Goal: Book appointment/travel/reservation

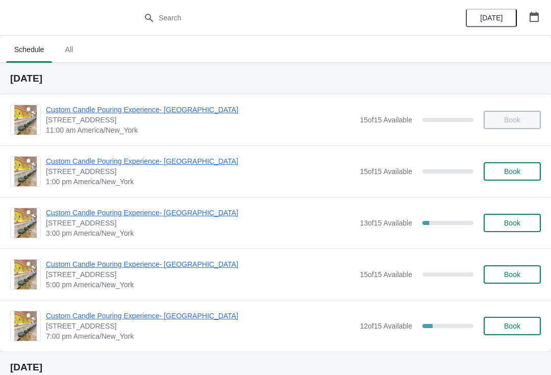
click at [523, 223] on span "Book" at bounding box center [512, 223] width 39 height 8
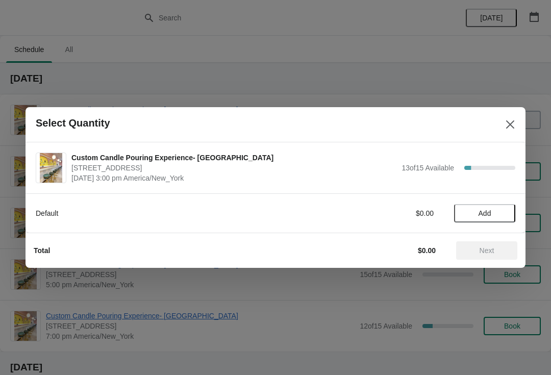
click at [508, 155] on div "Custom Candle Pouring Experience- Delray Beach 415 East Atlantic Avenue, Delray…" at bounding box center [293, 168] width 444 height 31
click at [514, 125] on icon "Close" at bounding box center [510, 124] width 10 height 10
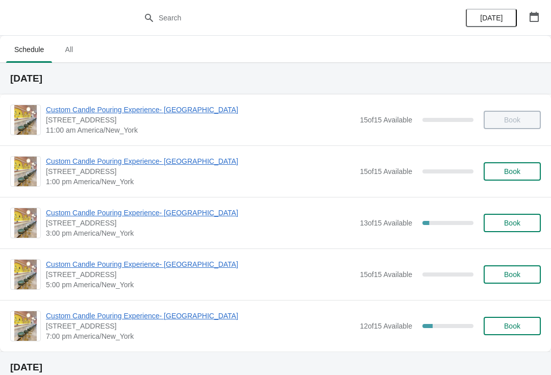
click at [514, 168] on span "Book" at bounding box center [512, 171] width 16 height 8
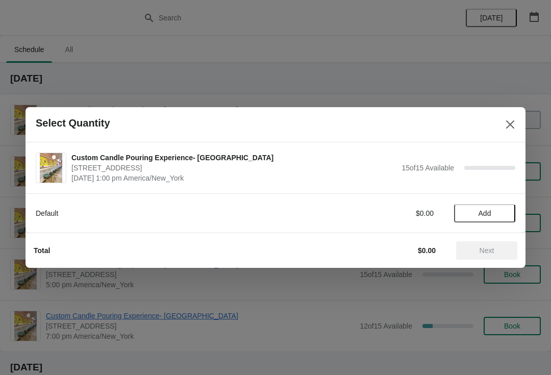
click at [500, 215] on span "Add" at bounding box center [485, 213] width 43 height 8
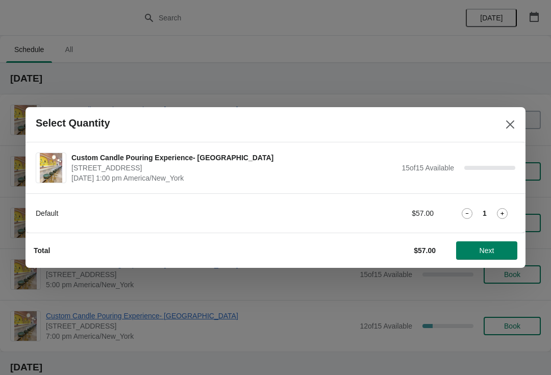
click at [506, 213] on icon at bounding box center [502, 213] width 11 height 11
click at [486, 251] on span "Next" at bounding box center [487, 251] width 15 height 8
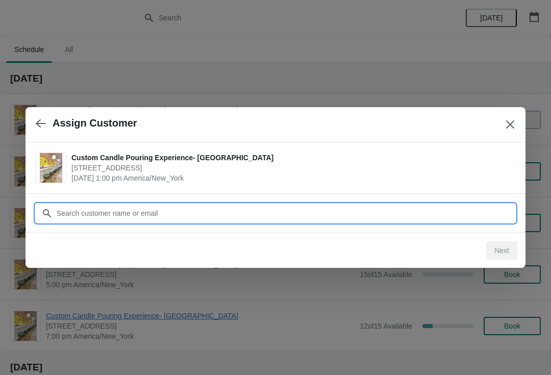
click at [399, 218] on input "Customer" at bounding box center [285, 213] width 459 height 18
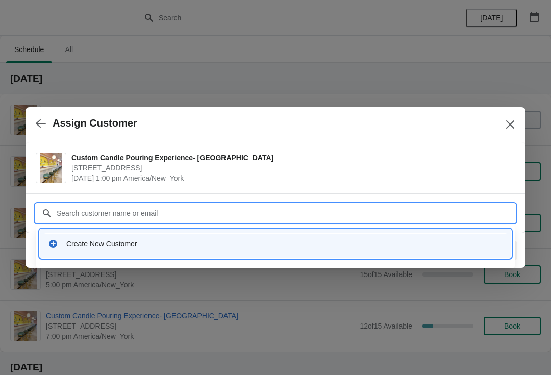
click at [320, 255] on div "Create New Customer" at bounding box center [276, 243] width 472 height 29
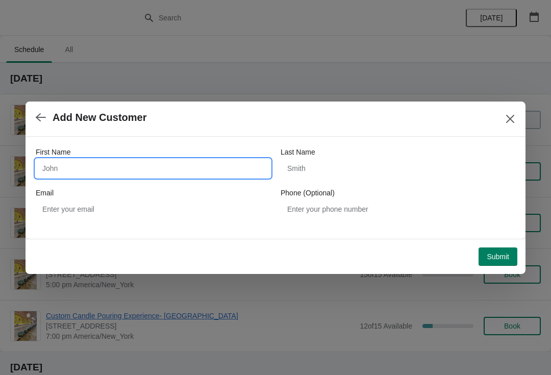
click at [94, 170] on input "First Name" at bounding box center [153, 168] width 235 height 18
type input "Karie"
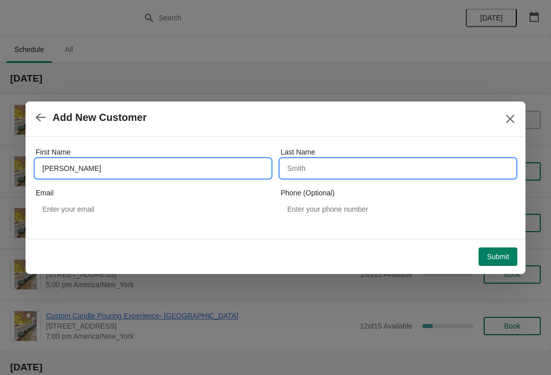
click at [455, 168] on input "Last Name" at bounding box center [398, 168] width 235 height 18
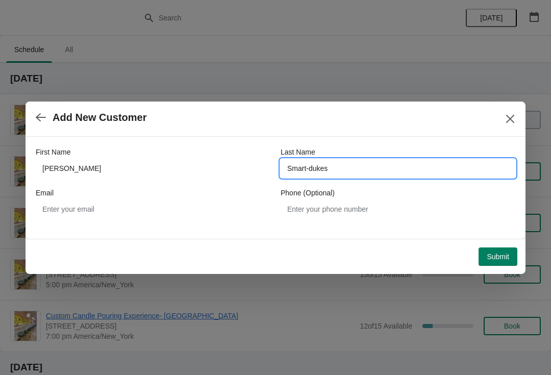
type input "Smart-dukes"
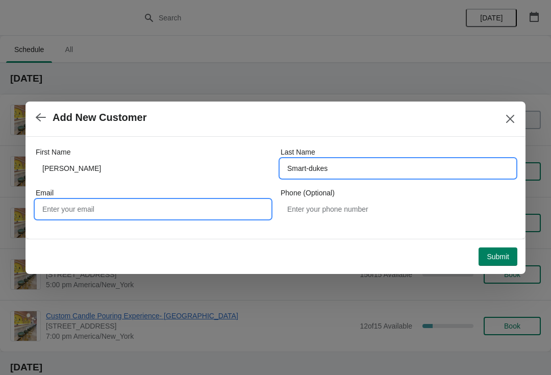
click at [246, 212] on input "Email" at bounding box center [153, 209] width 235 height 18
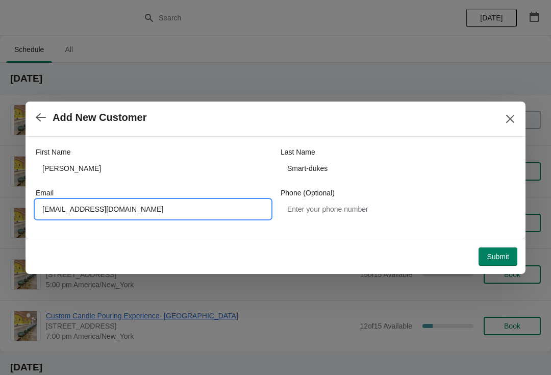
type input "ksmart429@gmail.com"
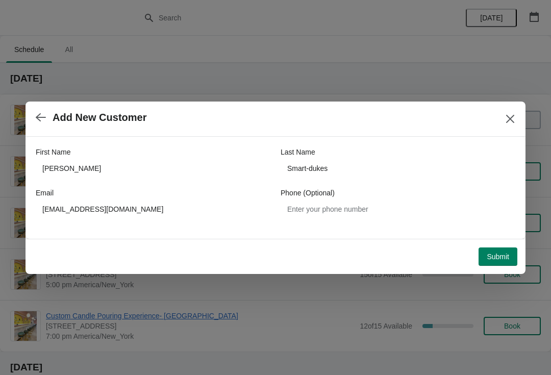
click at [498, 253] on span "Submit" at bounding box center [498, 257] width 22 height 8
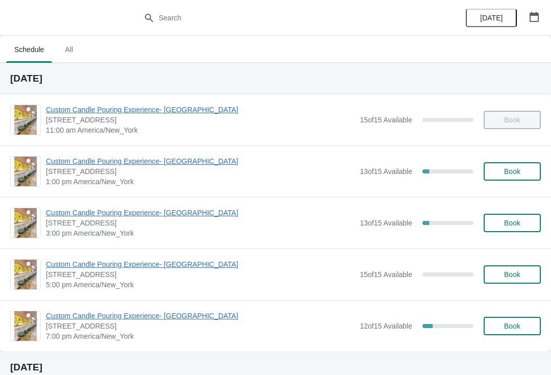
click at [528, 180] on button "Book" at bounding box center [512, 171] width 57 height 18
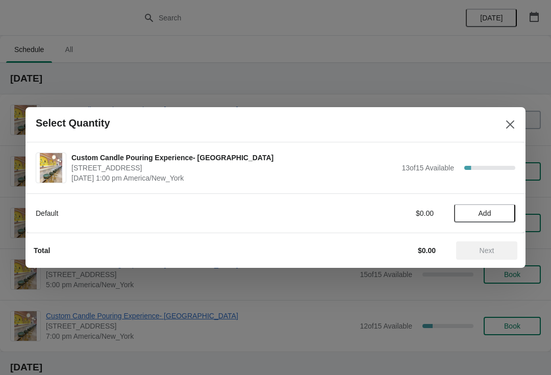
click at [492, 211] on span "Add" at bounding box center [485, 213] width 43 height 8
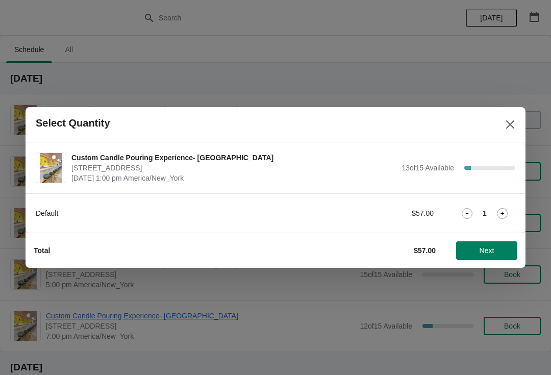
click at [487, 251] on span "Next" at bounding box center [487, 251] width 15 height 8
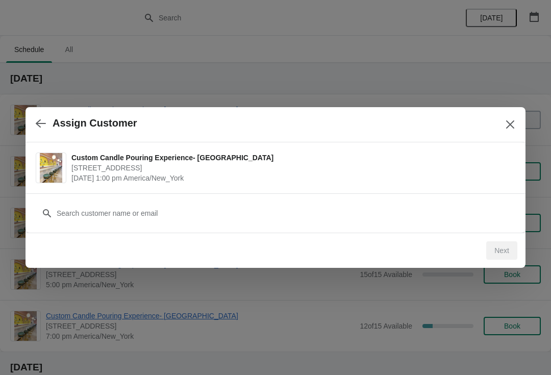
click at [48, 121] on button "button" at bounding box center [41, 123] width 18 height 20
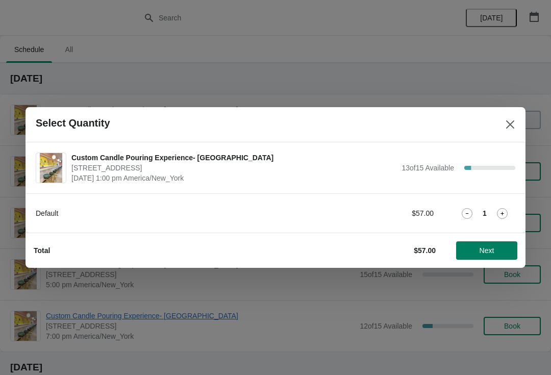
click at [467, 250] on span "Next" at bounding box center [487, 251] width 45 height 8
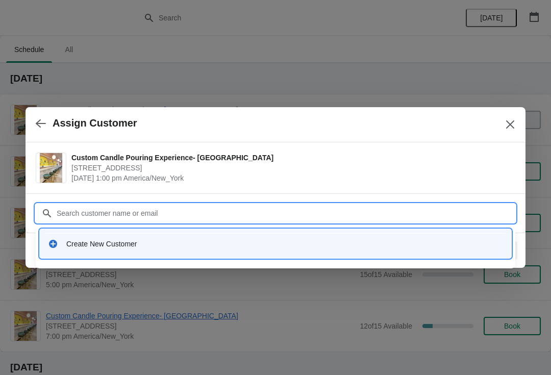
click at [256, 252] on div "Create New Customer" at bounding box center [276, 243] width 464 height 21
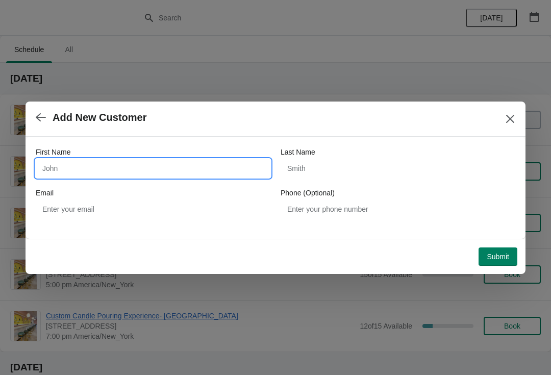
click at [103, 177] on input "First Name" at bounding box center [153, 168] width 235 height 18
type input "Nircha"
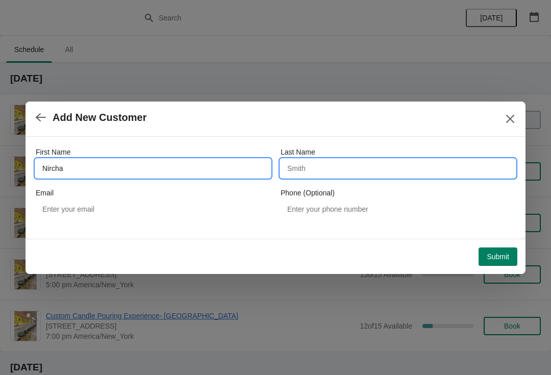
click at [415, 171] on input "Last Name" at bounding box center [398, 168] width 235 height 18
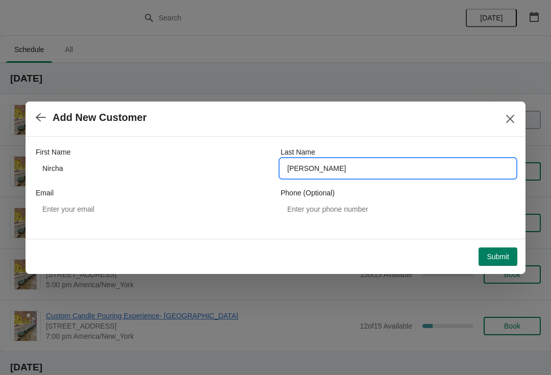
type input "Dorcely"
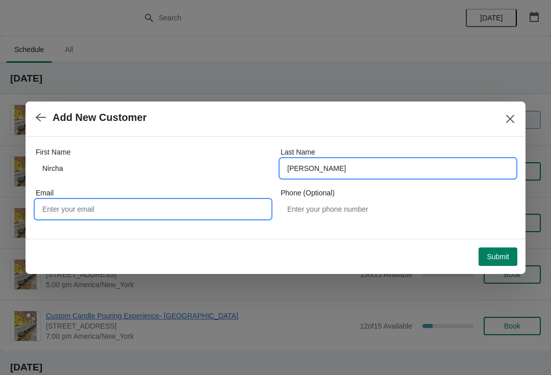
click at [243, 212] on input "Email" at bounding box center [153, 209] width 235 height 18
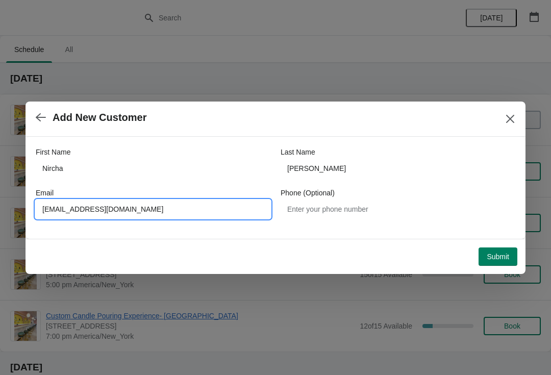
type input "nirhdor@gmail.com"
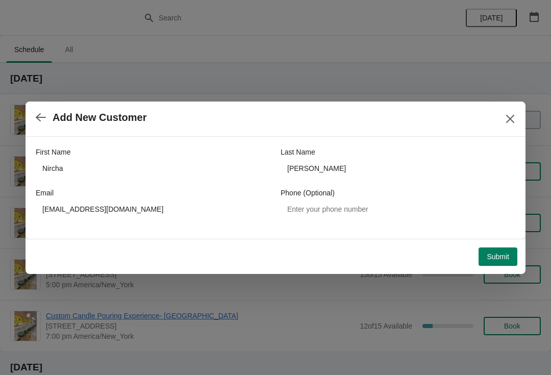
click at [498, 255] on span "Submit" at bounding box center [498, 257] width 22 height 8
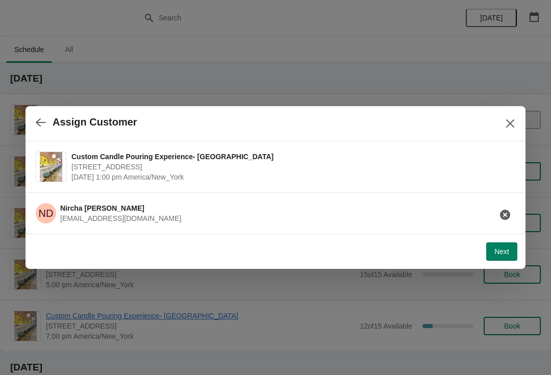
click at [506, 255] on span "Next" at bounding box center [502, 252] width 15 height 8
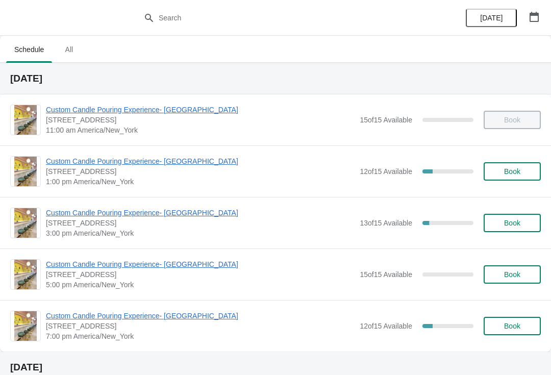
click at [524, 173] on span "Book" at bounding box center [512, 171] width 39 height 8
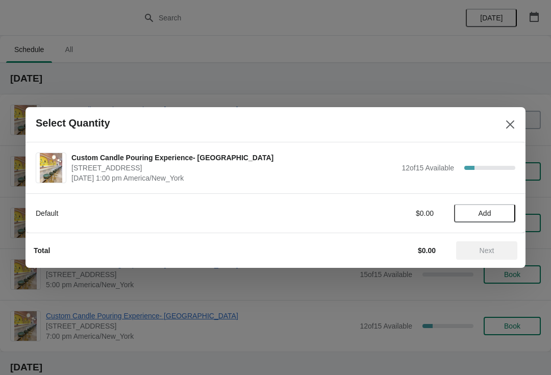
click at [493, 202] on div "Default $0.00 Add" at bounding box center [276, 208] width 480 height 29
click at [495, 212] on span "Add" at bounding box center [485, 213] width 43 height 8
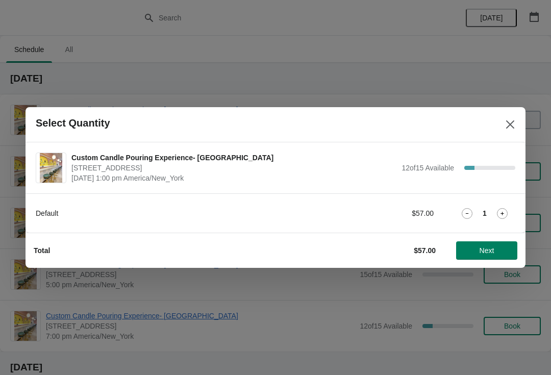
click at [491, 250] on span "Next" at bounding box center [487, 251] width 15 height 8
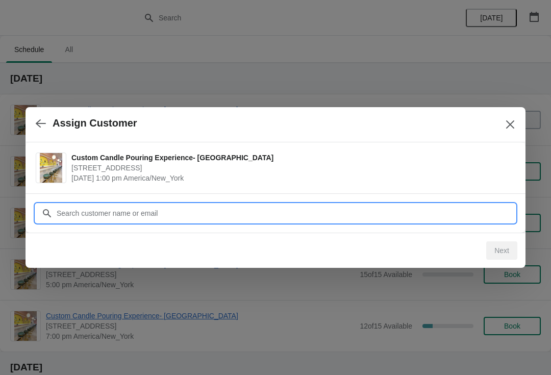
click at [391, 208] on input "Customer" at bounding box center [285, 213] width 459 height 18
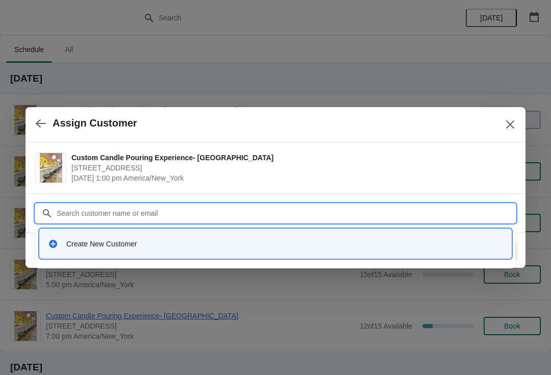
click at [258, 256] on div "Create New Customer" at bounding box center [276, 243] width 472 height 29
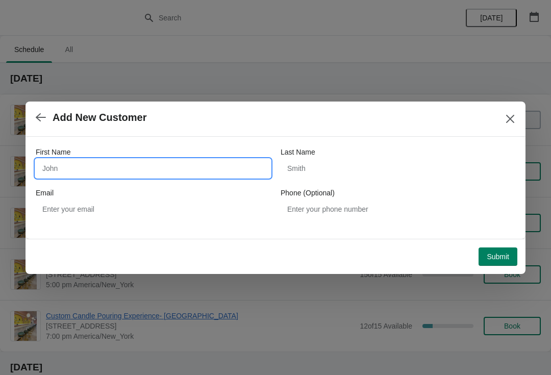
click at [125, 175] on input "First Name" at bounding box center [153, 168] width 235 height 18
type input "Gloria"
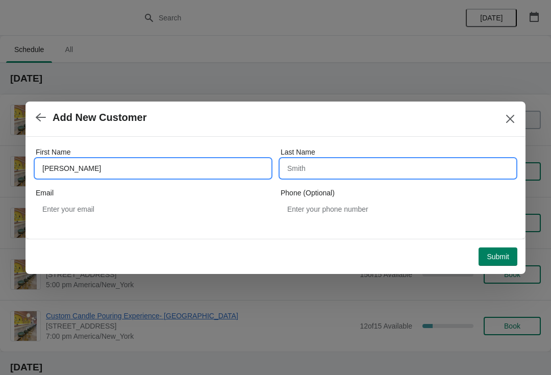
click at [407, 177] on input "Last Name" at bounding box center [398, 168] width 235 height 18
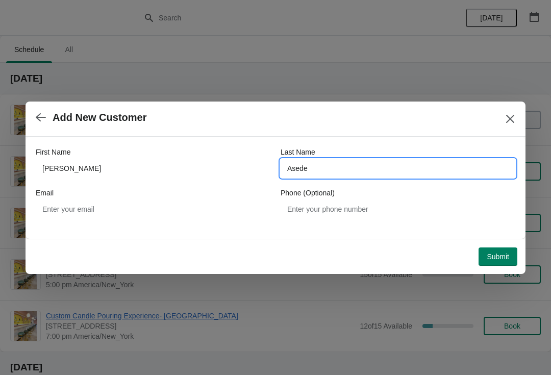
type input "Asede"
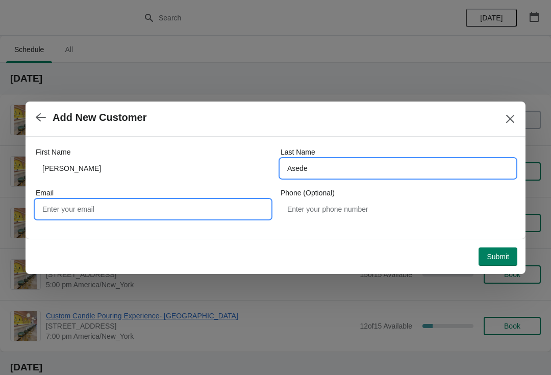
click at [193, 214] on input "Email" at bounding box center [153, 209] width 235 height 18
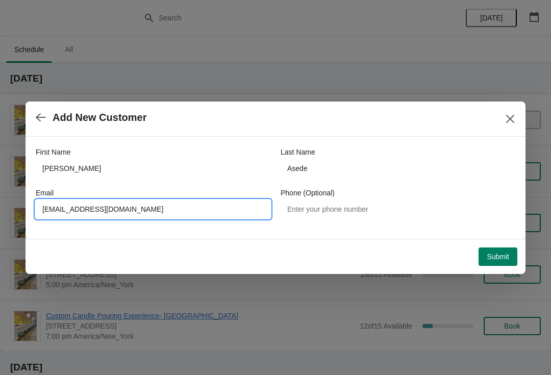
type input "gloriaasede@gmail.com"
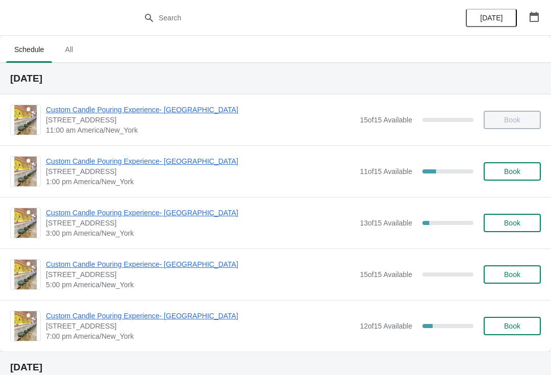
click at [71, 159] on span "Custom Candle Pouring Experience- [GEOGRAPHIC_DATA]" at bounding box center [200, 161] width 309 height 10
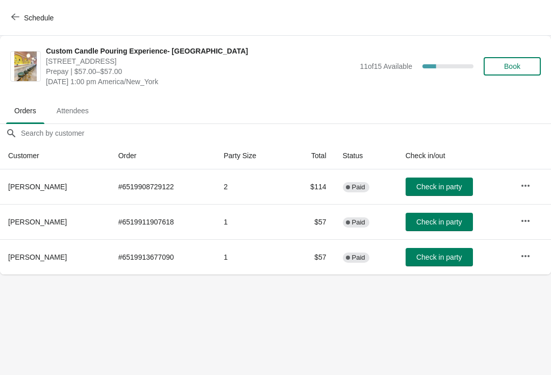
click at [430, 188] on span "Check in party" at bounding box center [439, 187] width 45 height 8
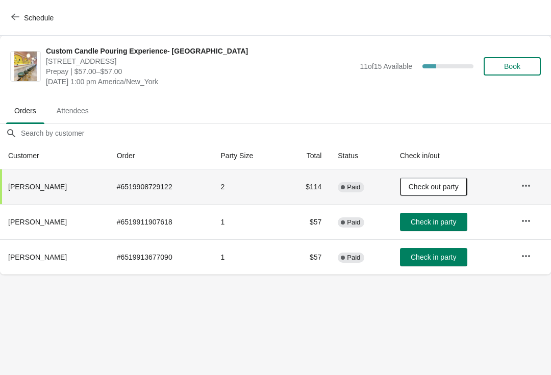
click at [428, 231] on button "Check in party" at bounding box center [433, 222] width 67 height 18
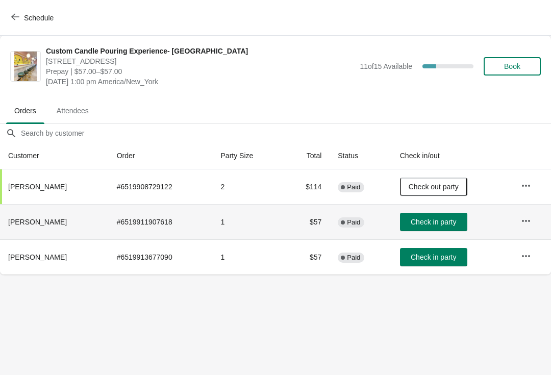
click at [425, 262] on button "Check in party" at bounding box center [433, 257] width 67 height 18
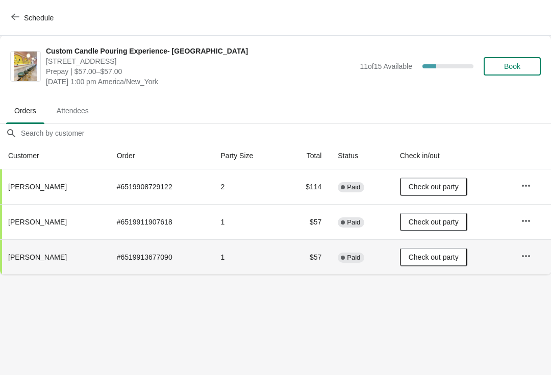
click at [360, 360] on body "Schedule Custom Candle Pouring Experience- Delray Beach 415 East Atlantic Avenu…" at bounding box center [275, 187] width 551 height 375
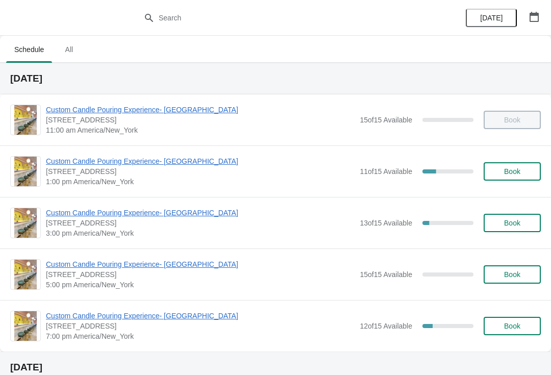
click at [135, 166] on span "Custom Candle Pouring Experience- [GEOGRAPHIC_DATA]" at bounding box center [200, 161] width 309 height 10
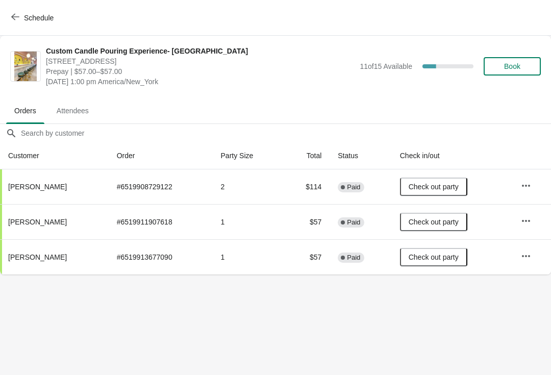
click at [18, 26] on button "Schedule" at bounding box center [33, 18] width 57 height 18
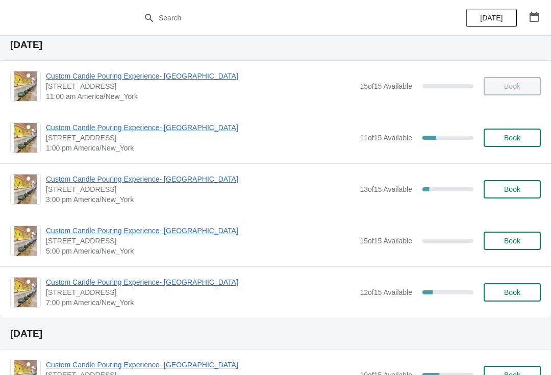
scroll to position [33, 0]
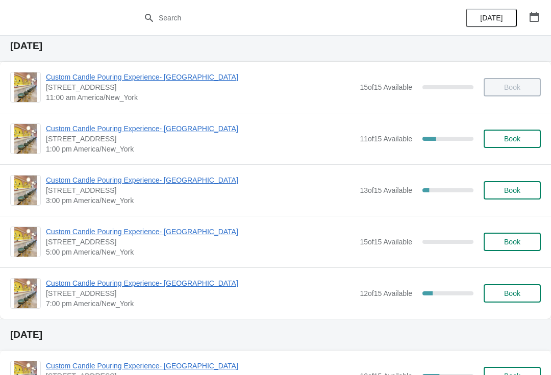
click at [56, 184] on span "Custom Candle Pouring Experience- [GEOGRAPHIC_DATA]" at bounding box center [200, 180] width 309 height 10
